Goal: Information Seeking & Learning: Learn about a topic

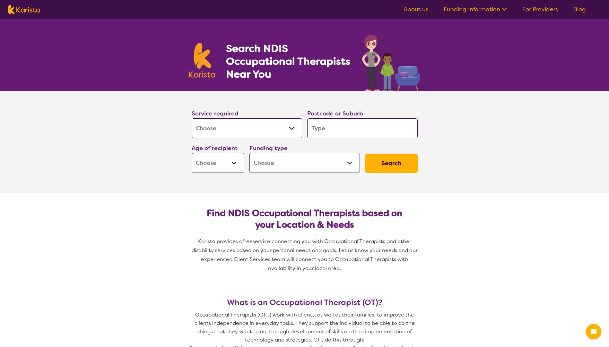
select select "[MEDICAL_DATA]"
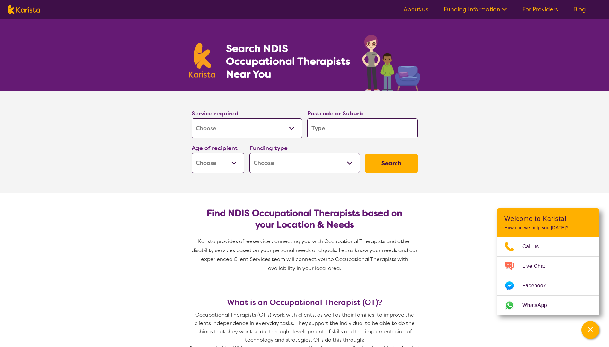
click at [332, 128] on input "search" at bounding box center [362, 129] width 110 height 20
type input "d"
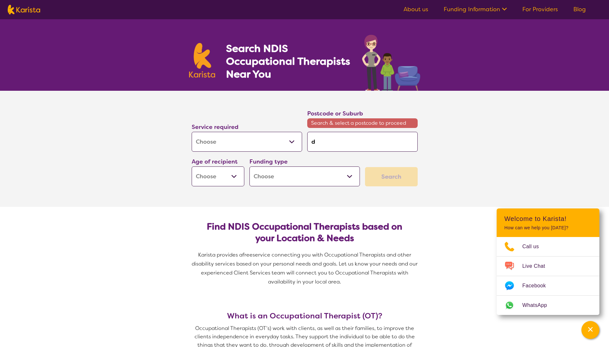
type input "da"
type input "dar"
type input "darw"
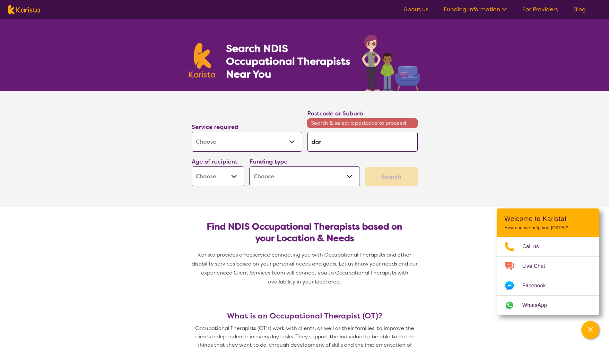
type input "darw"
type input "darwi"
type input "darwin"
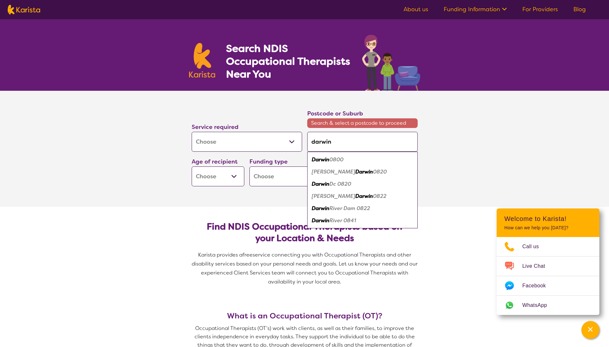
click at [361, 163] on div "Darwin 0800" at bounding box center [363, 160] width 104 height 12
type input "0800"
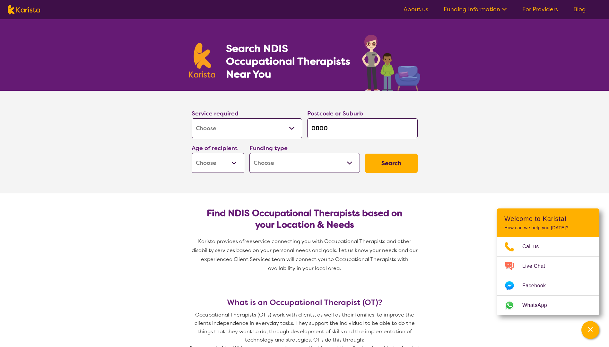
click at [229, 164] on select "Early Childhood - 0 to 9 Child - 10 to 11 Adolescent - 12 to 17 Adult - 18 to 6…" at bounding box center [218, 163] width 53 height 20
select select "CH"
click at [192, 153] on select "Early Childhood - 0 to 9 Child - 10 to 11 Adolescent - 12 to 17 Adult - 18 to 6…" at bounding box center [218, 163] width 53 height 20
select select "CH"
click at [390, 169] on button "Search" at bounding box center [391, 163] width 53 height 19
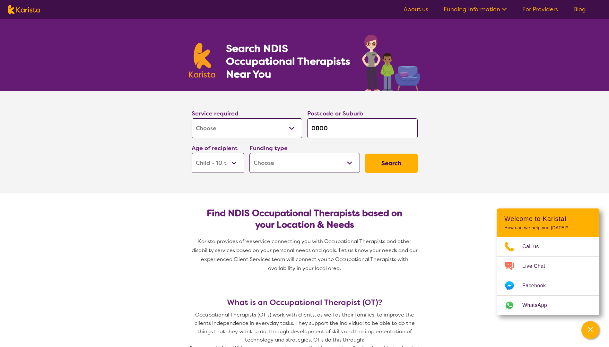
click at [284, 172] on select "Home Care Package (HCP) National Disability Insurance Scheme (NDIS) I don't know" at bounding box center [305, 163] width 110 height 20
select select "NDIS"
click at [250, 153] on select "Home Care Package (HCP) National Disability Insurance Scheme (NDIS) I don't know" at bounding box center [305, 163] width 110 height 20
select select "NDIS"
click at [390, 167] on button "Search" at bounding box center [391, 163] width 53 height 19
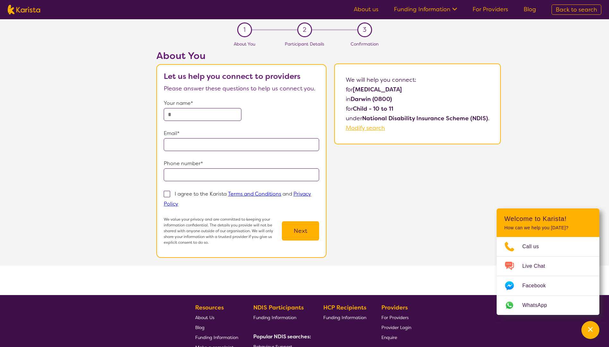
select select "[MEDICAL_DATA]"
select select "CH"
select select "NDIS"
select select "[MEDICAL_DATA]"
select select "CH"
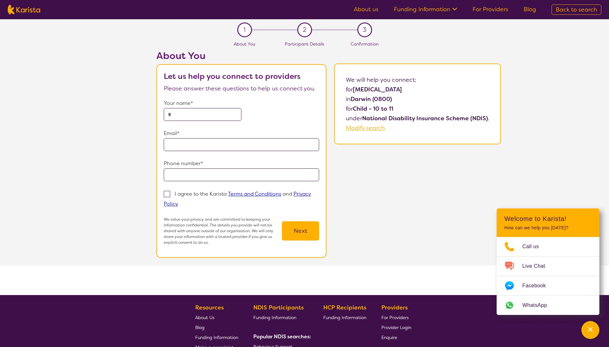
select select "NDIS"
